Goal: Task Accomplishment & Management: Use online tool/utility

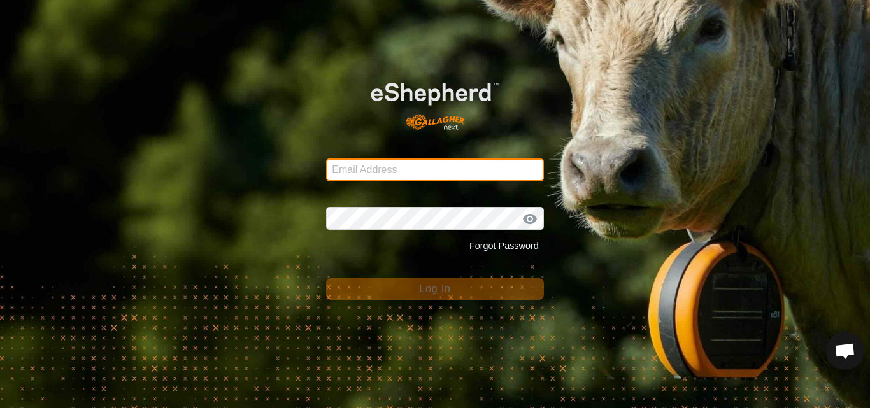
click at [401, 167] on input "Email Address" at bounding box center [435, 170] width 218 height 23
type input "[EMAIL_ADDRESS][DOMAIN_NAME]"
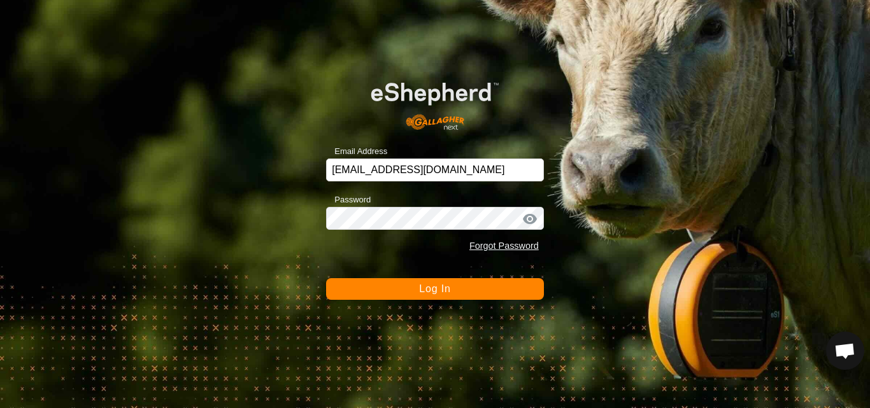
click at [422, 287] on span "Log In" at bounding box center [434, 288] width 31 height 11
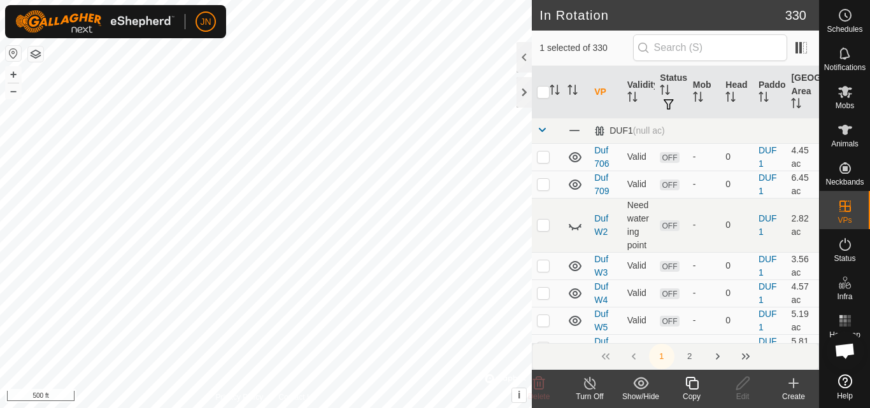
click at [692, 383] on icon at bounding box center [692, 383] width 16 height 15
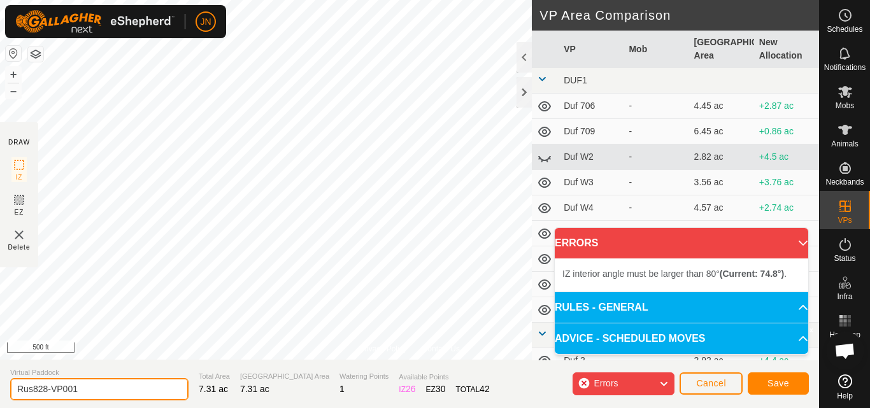
click at [99, 387] on input "Rus828-VP001" at bounding box center [99, 389] width 178 height 22
type input "Rus829"
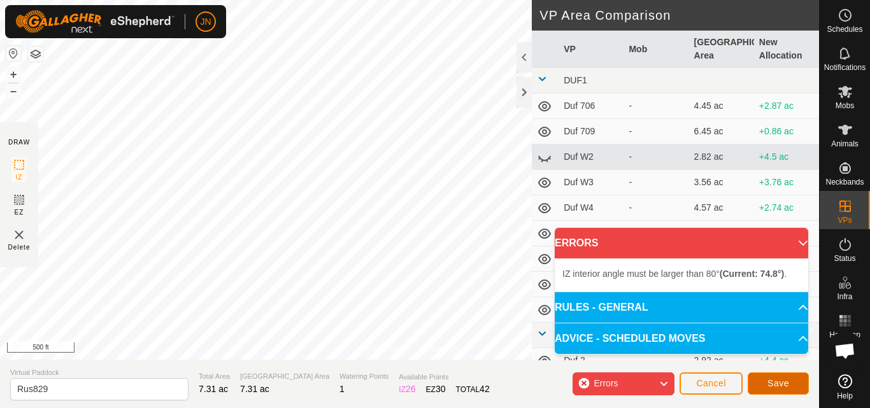
click at [774, 384] on span "Save" at bounding box center [778, 383] width 22 height 10
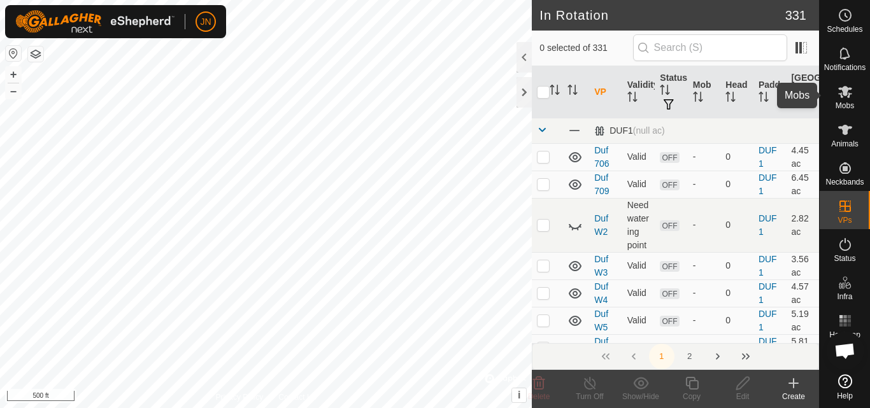
click at [845, 92] on icon at bounding box center [845, 92] width 14 height 12
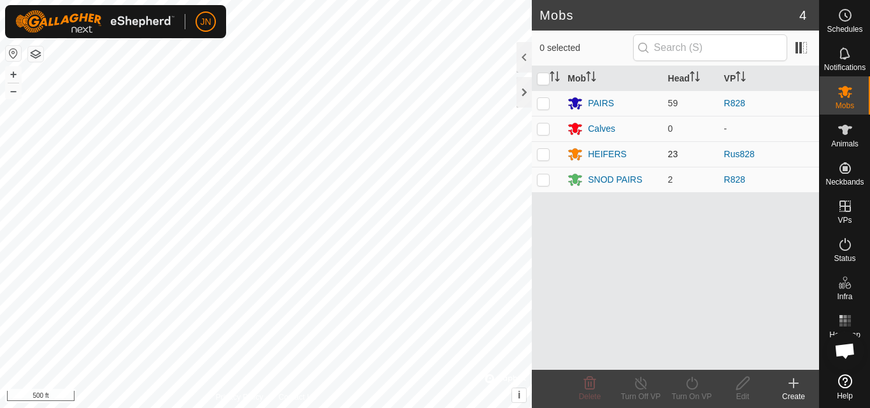
click at [545, 152] on p-checkbox at bounding box center [543, 154] width 13 height 10
checkbox input "true"
click at [692, 386] on icon at bounding box center [692, 383] width 16 height 15
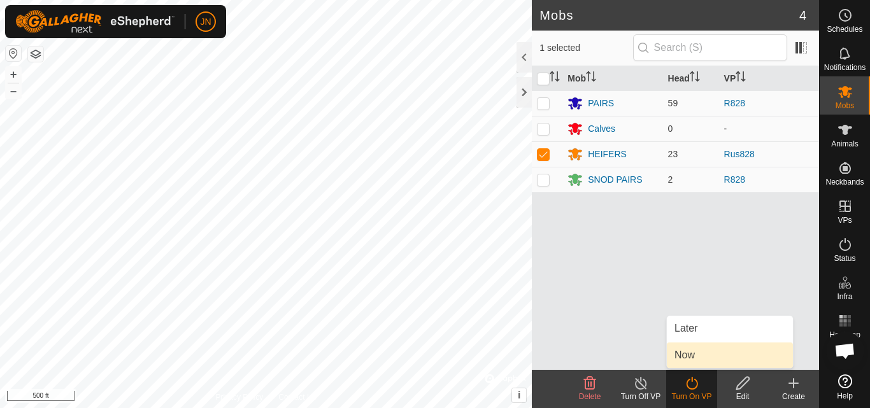
click at [692, 360] on link "Now" at bounding box center [730, 355] width 126 height 25
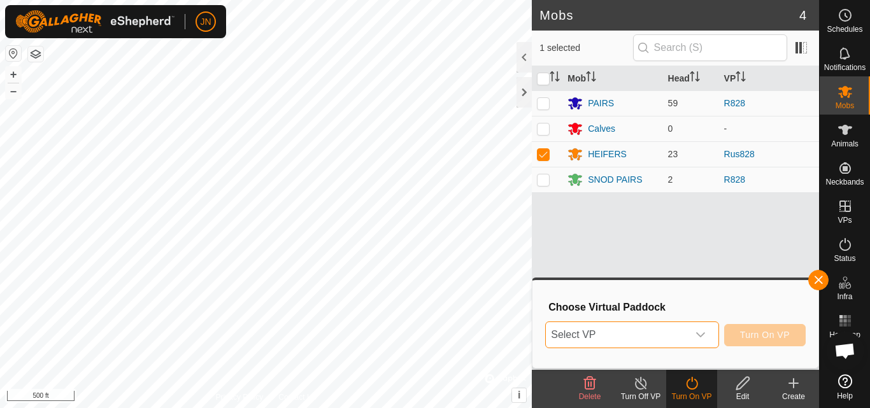
click at [623, 336] on span "Select VP" at bounding box center [616, 334] width 141 height 25
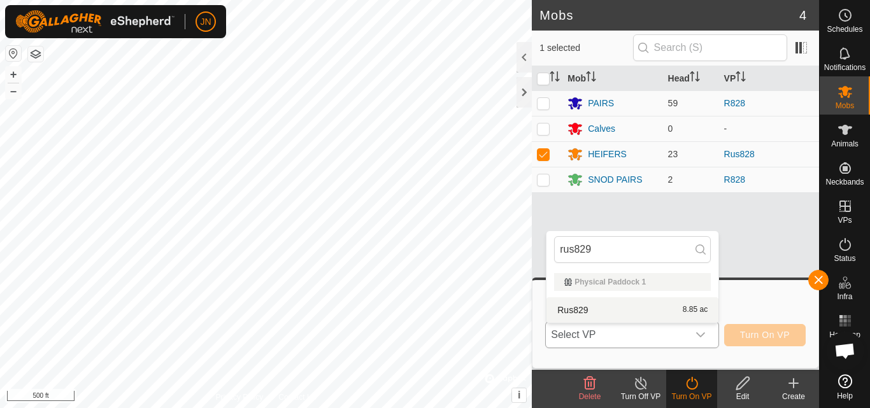
type input "rus829"
click at [636, 307] on li "Rus829 8.85 ac" at bounding box center [632, 309] width 172 height 25
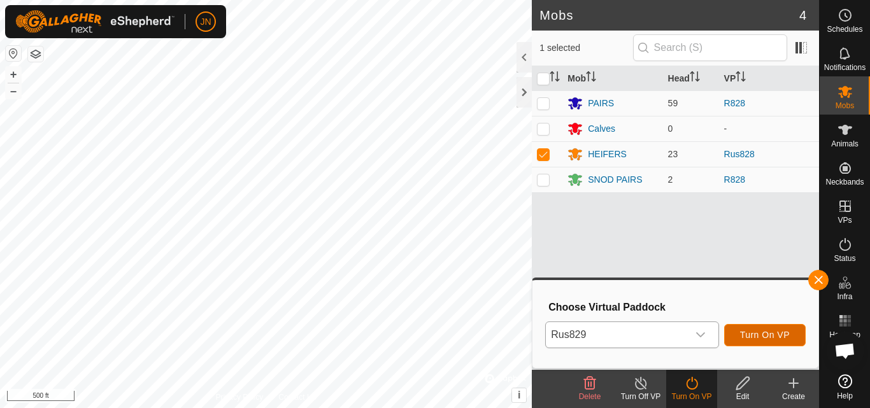
click at [769, 334] on span "Turn On VP" at bounding box center [765, 335] width 50 height 10
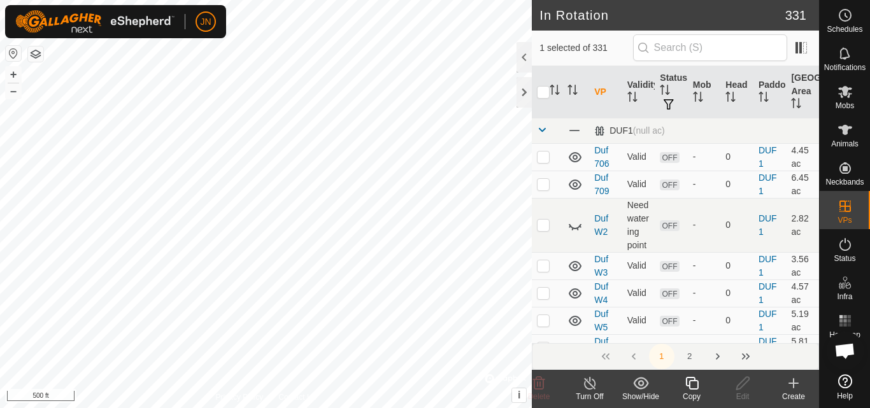
click at [692, 381] on icon at bounding box center [691, 383] width 13 height 13
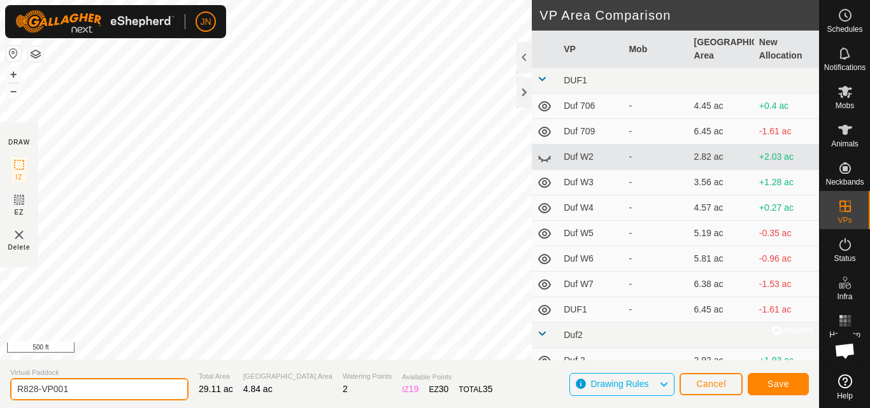
click at [76, 392] on input "R828-VP001" at bounding box center [99, 389] width 178 height 22
type input "R829"
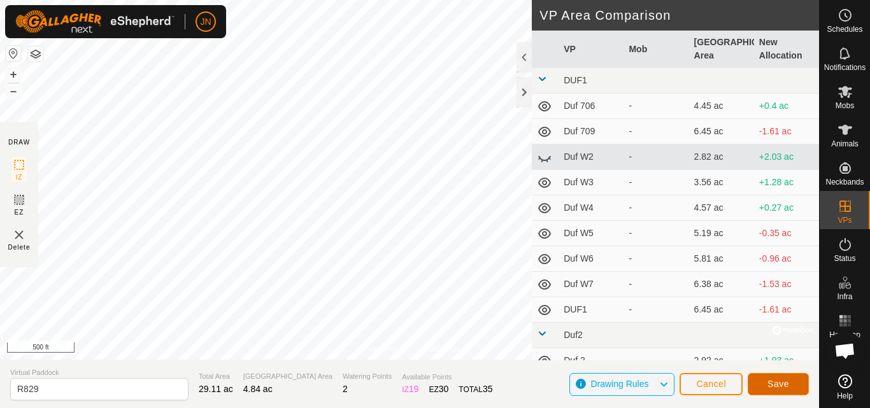
click at [781, 385] on span "Save" at bounding box center [778, 384] width 22 height 10
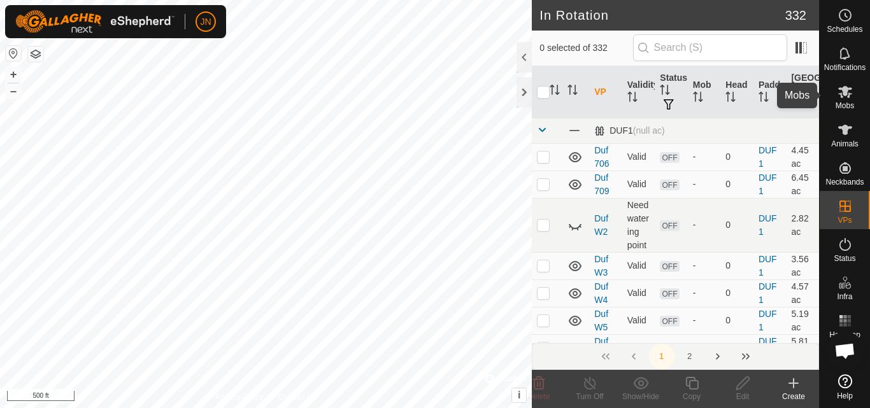
click at [842, 97] on icon at bounding box center [845, 92] width 14 height 12
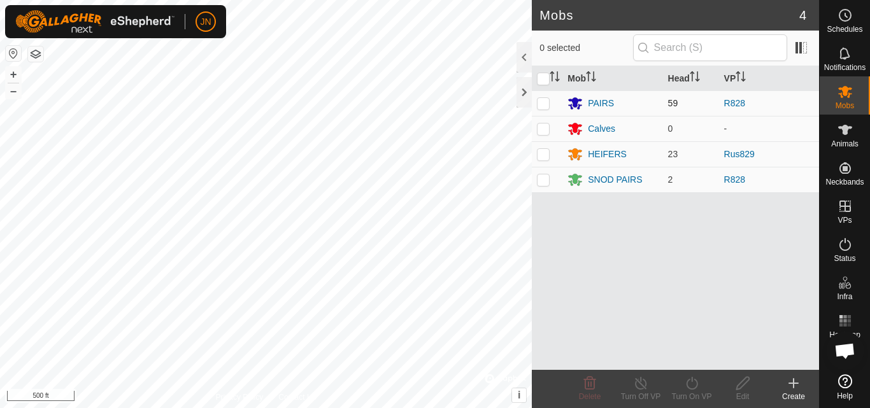
click at [543, 101] on p-checkbox at bounding box center [543, 103] width 13 height 10
checkbox input "true"
click at [544, 180] on p-checkbox at bounding box center [543, 179] width 13 height 10
checkbox input "true"
click at [694, 382] on icon at bounding box center [692, 383] width 16 height 15
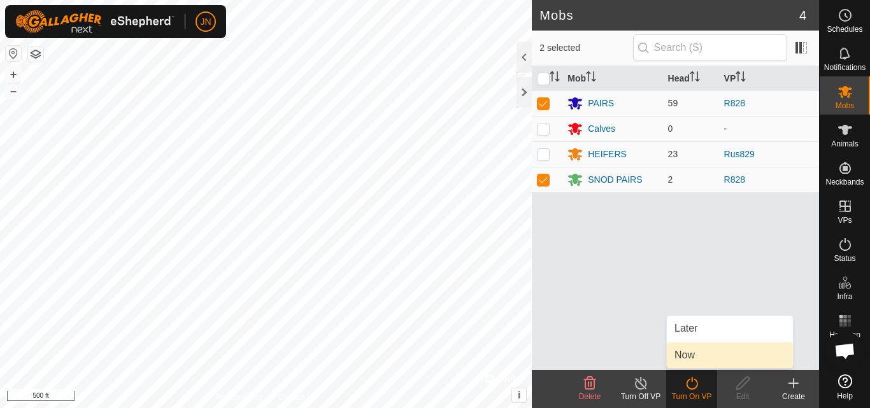
click at [688, 353] on link "Now" at bounding box center [730, 355] width 126 height 25
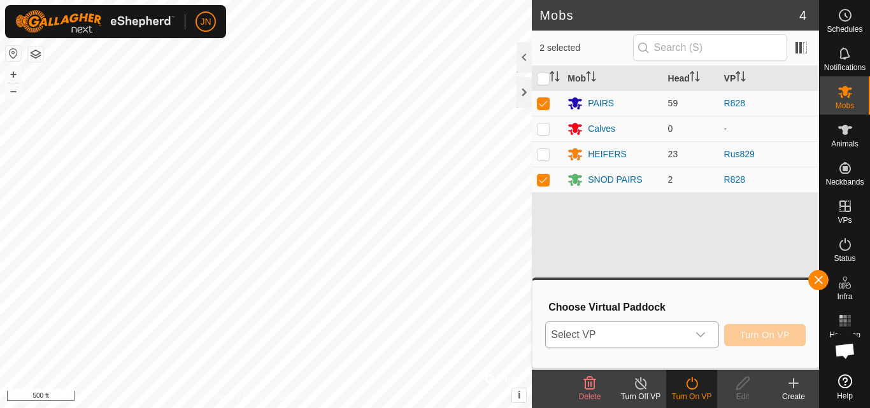
click at [634, 335] on span "Select VP" at bounding box center [616, 334] width 141 height 25
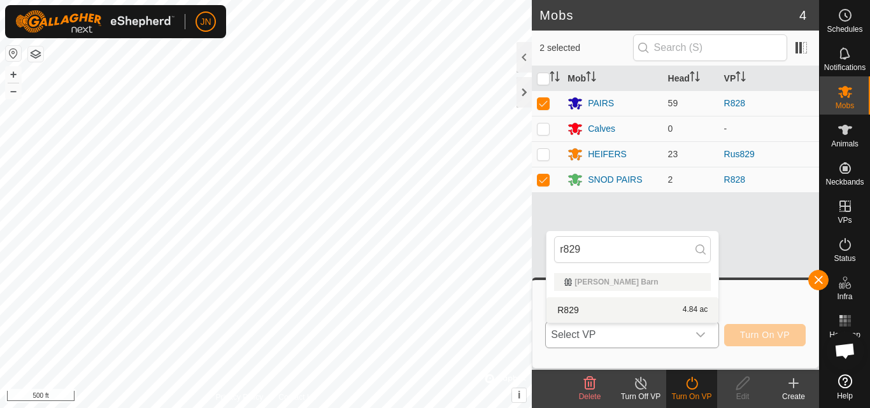
type input "r829"
click at [629, 304] on li "R829 4.84 ac" at bounding box center [632, 309] width 172 height 25
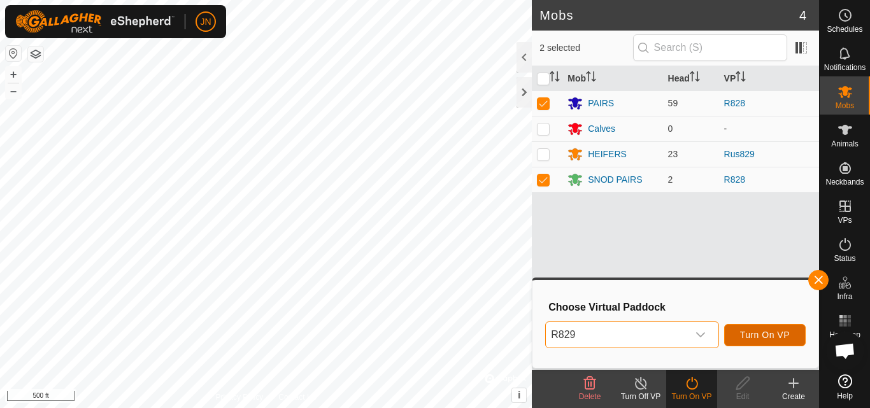
click at [768, 336] on span "Turn On VP" at bounding box center [765, 335] width 50 height 10
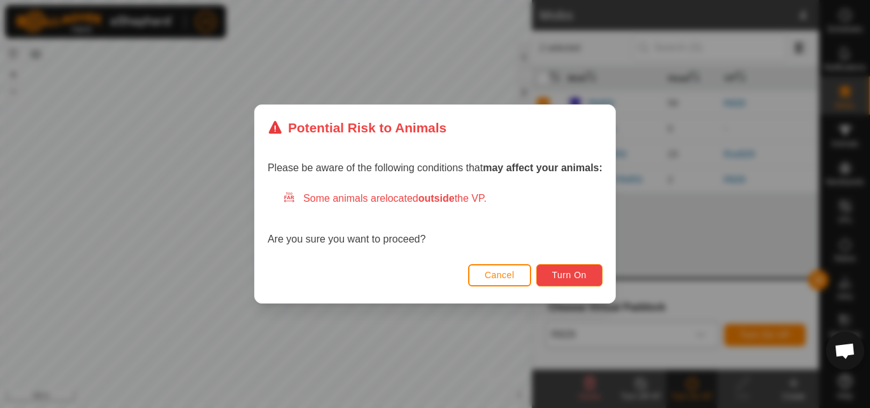
click at [581, 267] on button "Turn On" at bounding box center [569, 275] width 66 height 22
